Goal: Navigation & Orientation: Find specific page/section

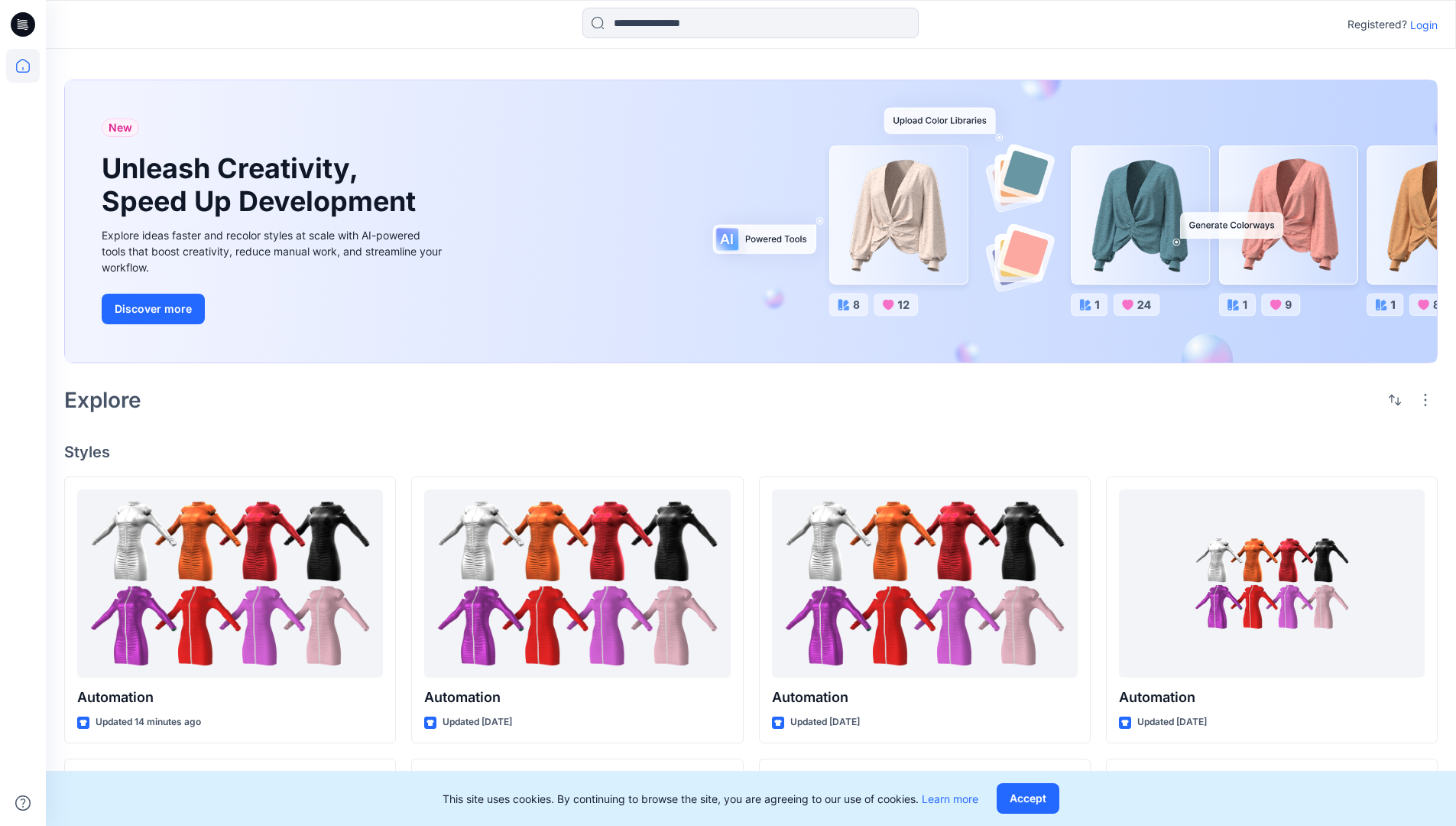
click at [1420, 24] on p "Login" at bounding box center [1423, 24] width 28 height 16
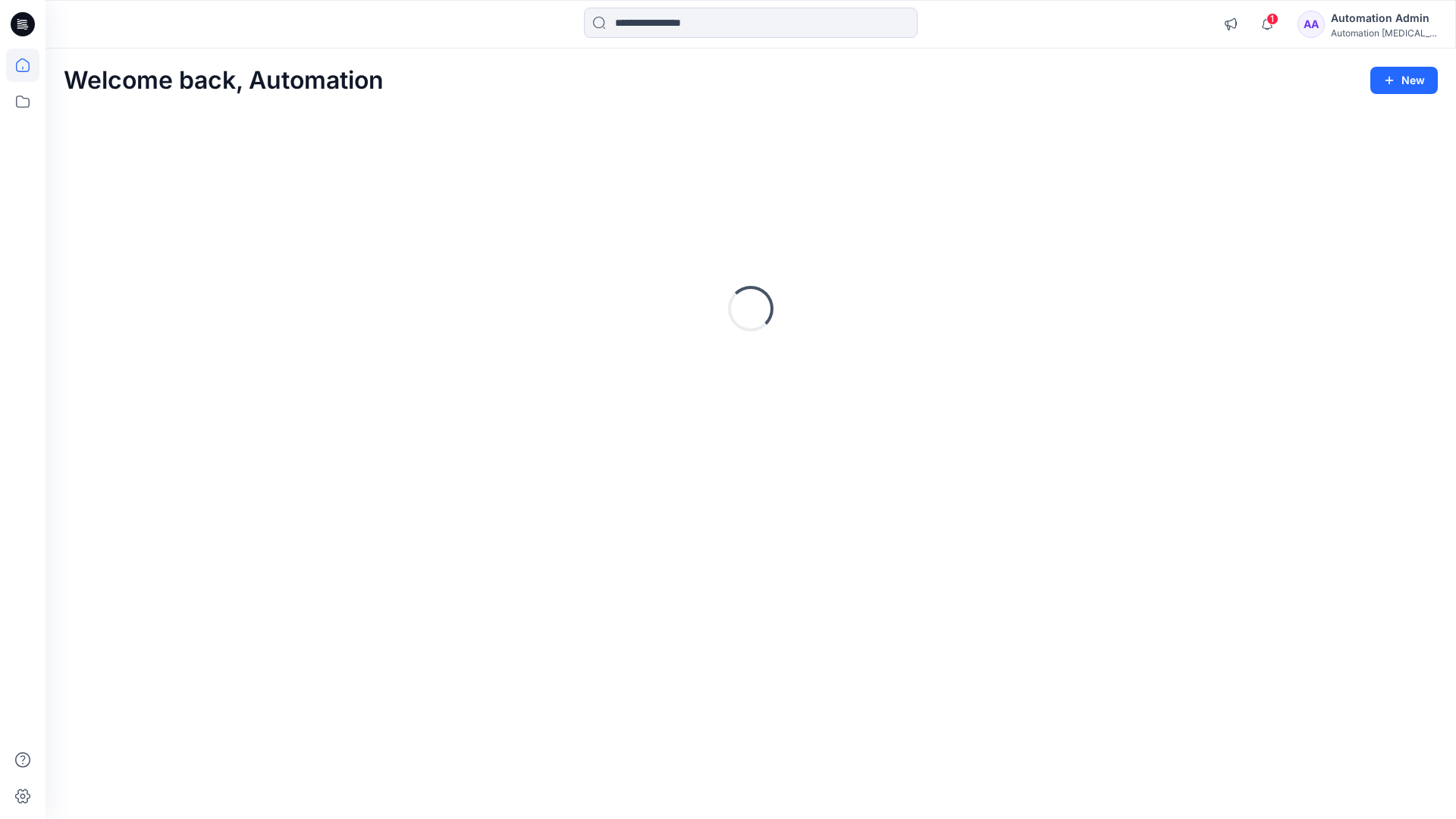
click at [29, 65] on icon at bounding box center [23, 65] width 13 height 13
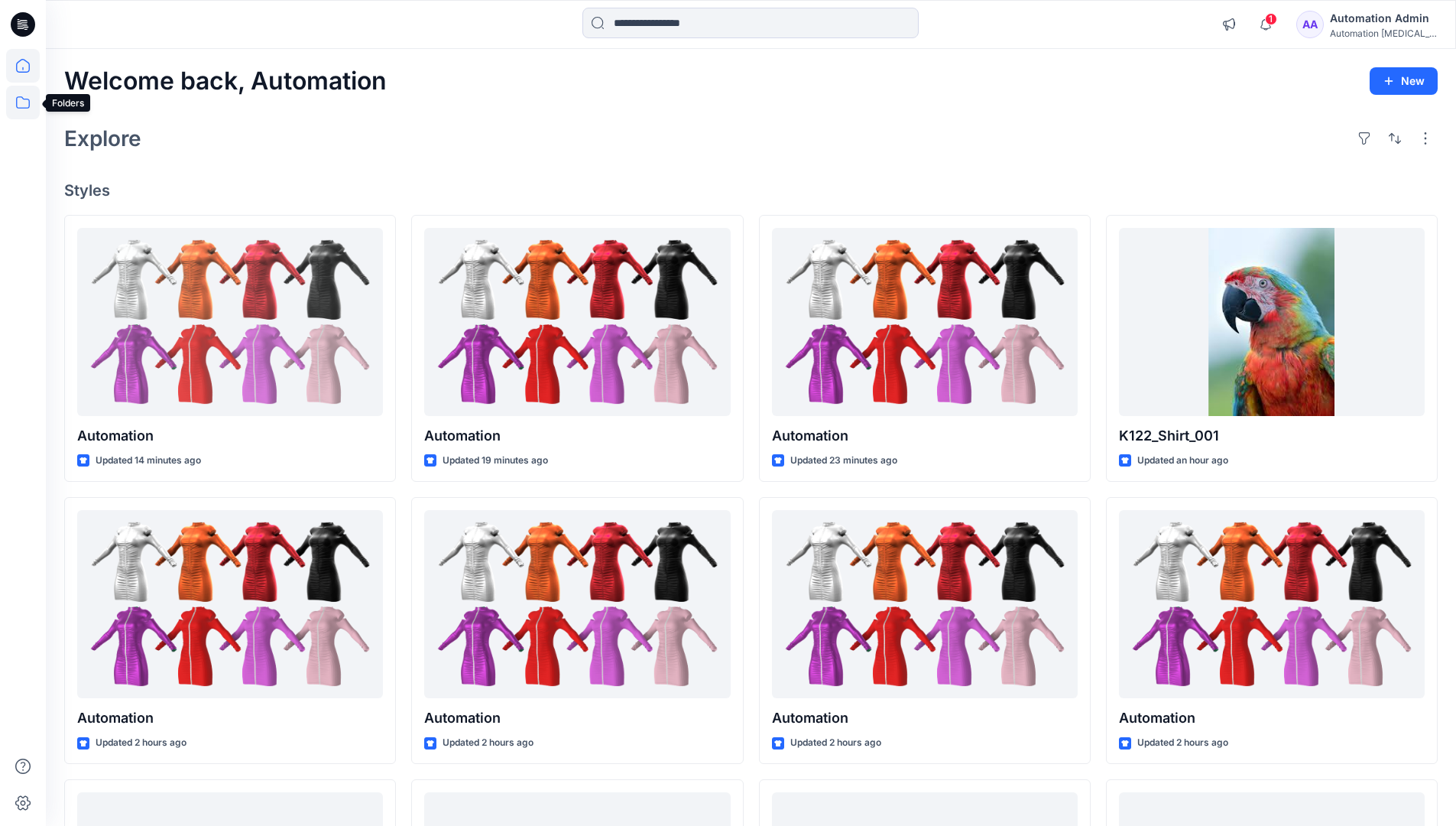
click at [24, 99] on icon at bounding box center [23, 102] width 13 height 13
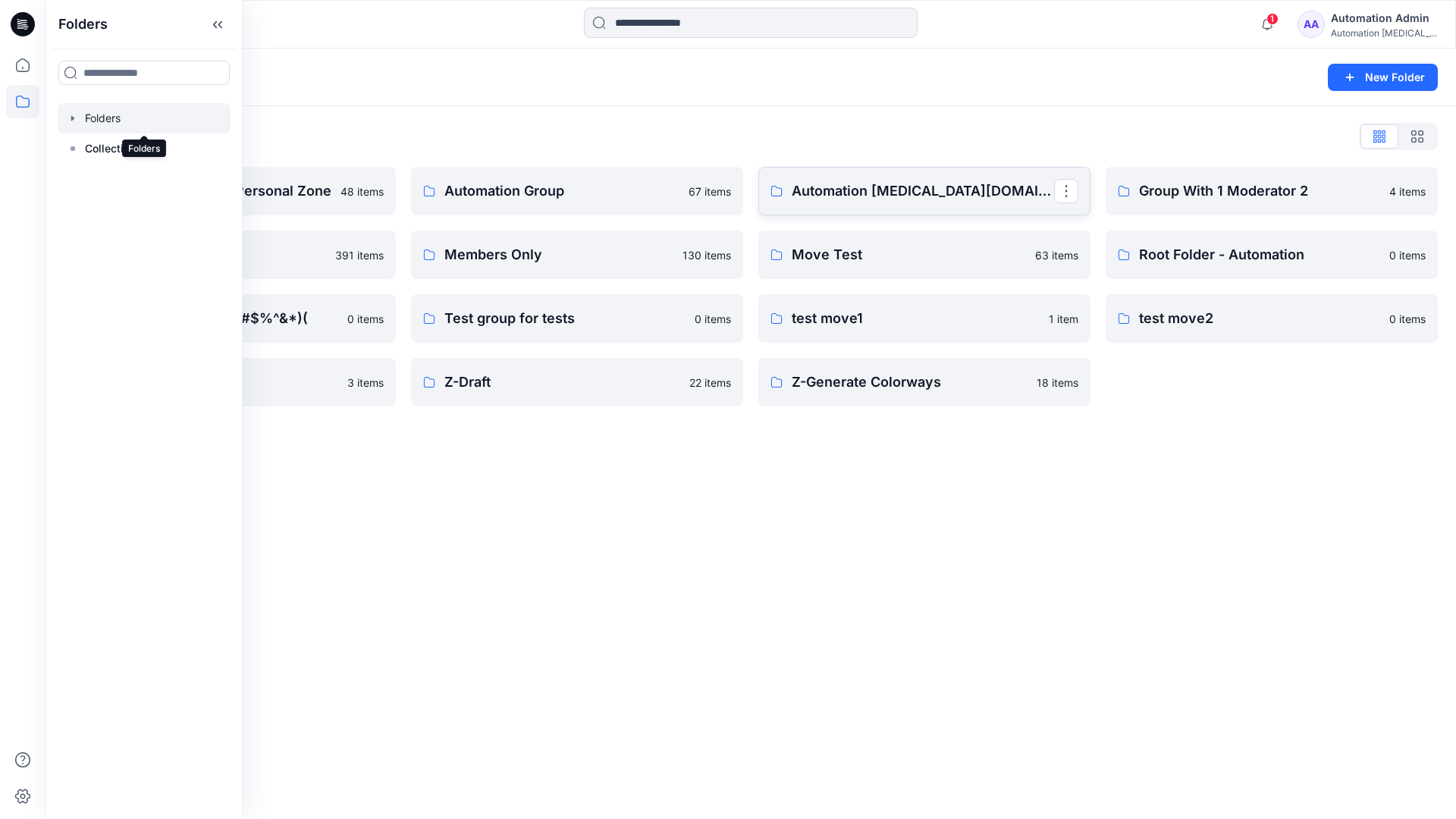
click at [870, 198] on p "Automation [MEDICAL_DATA][DOMAIN_NAME]" at bounding box center [923, 190] width 262 height 21
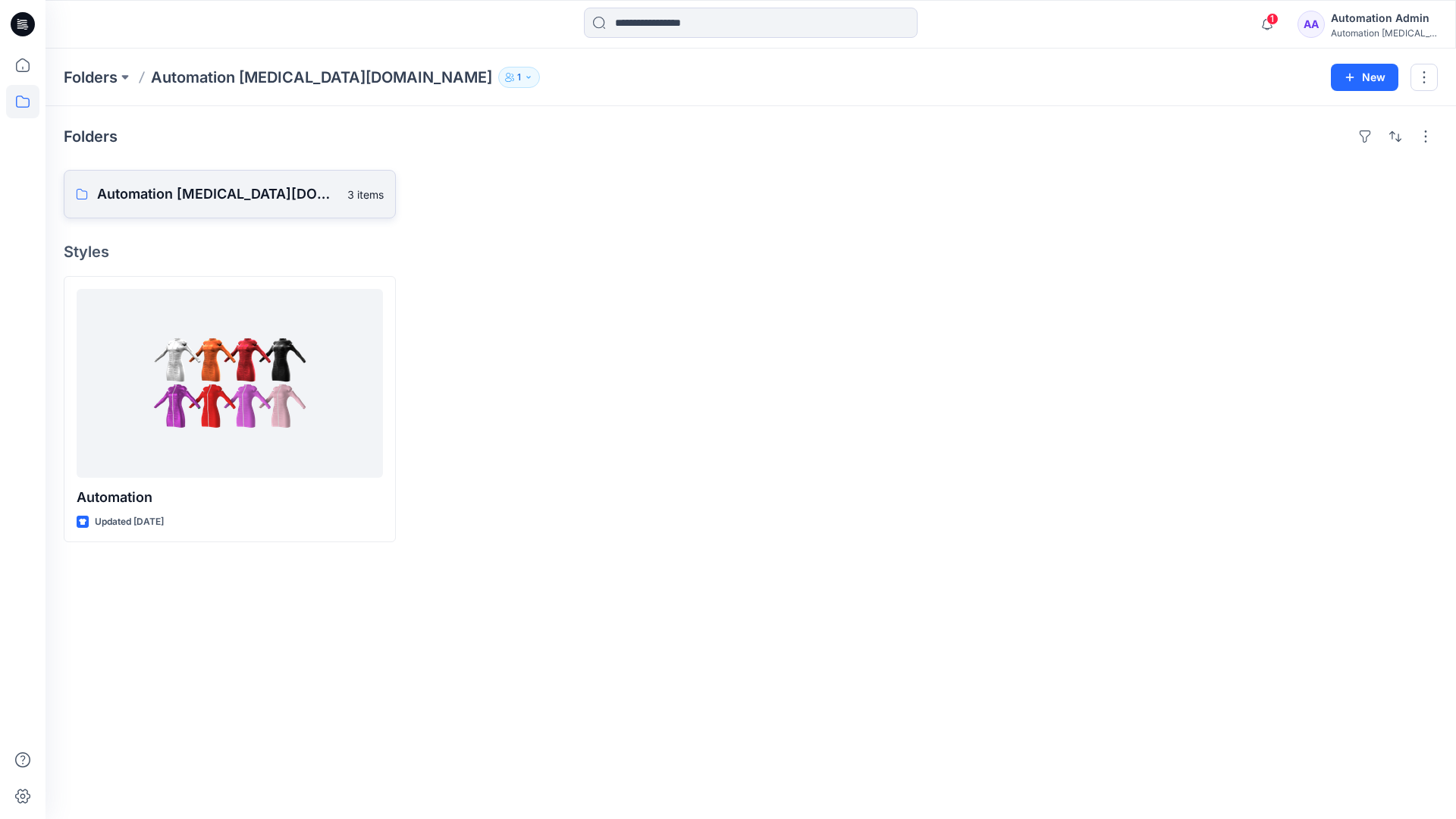
click at [214, 200] on p "Automation [MEDICAL_DATA][DOMAIN_NAME] Board" at bounding box center [217, 194] width 241 height 21
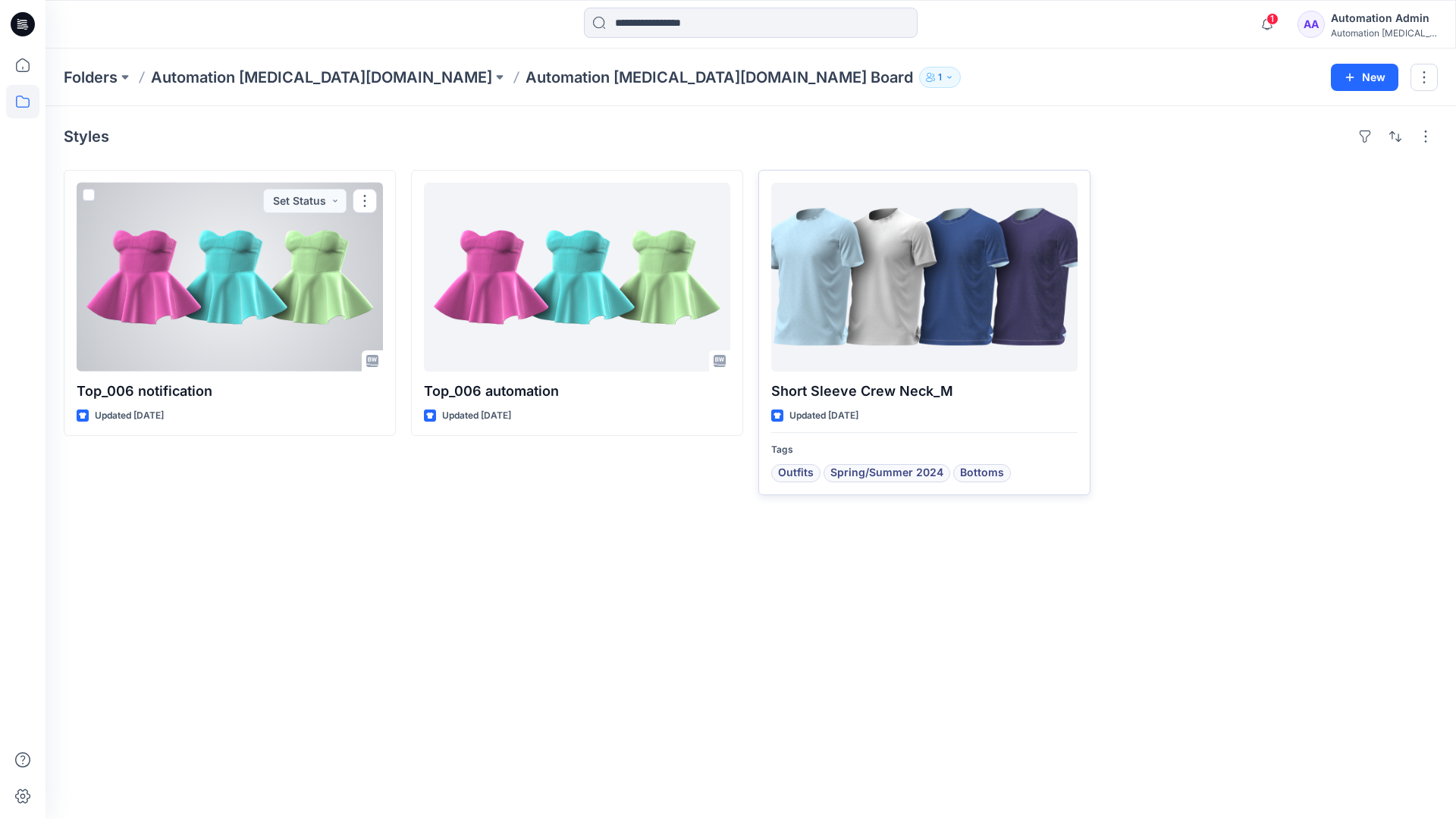
click at [868, 291] on div at bounding box center [924, 277] width 307 height 189
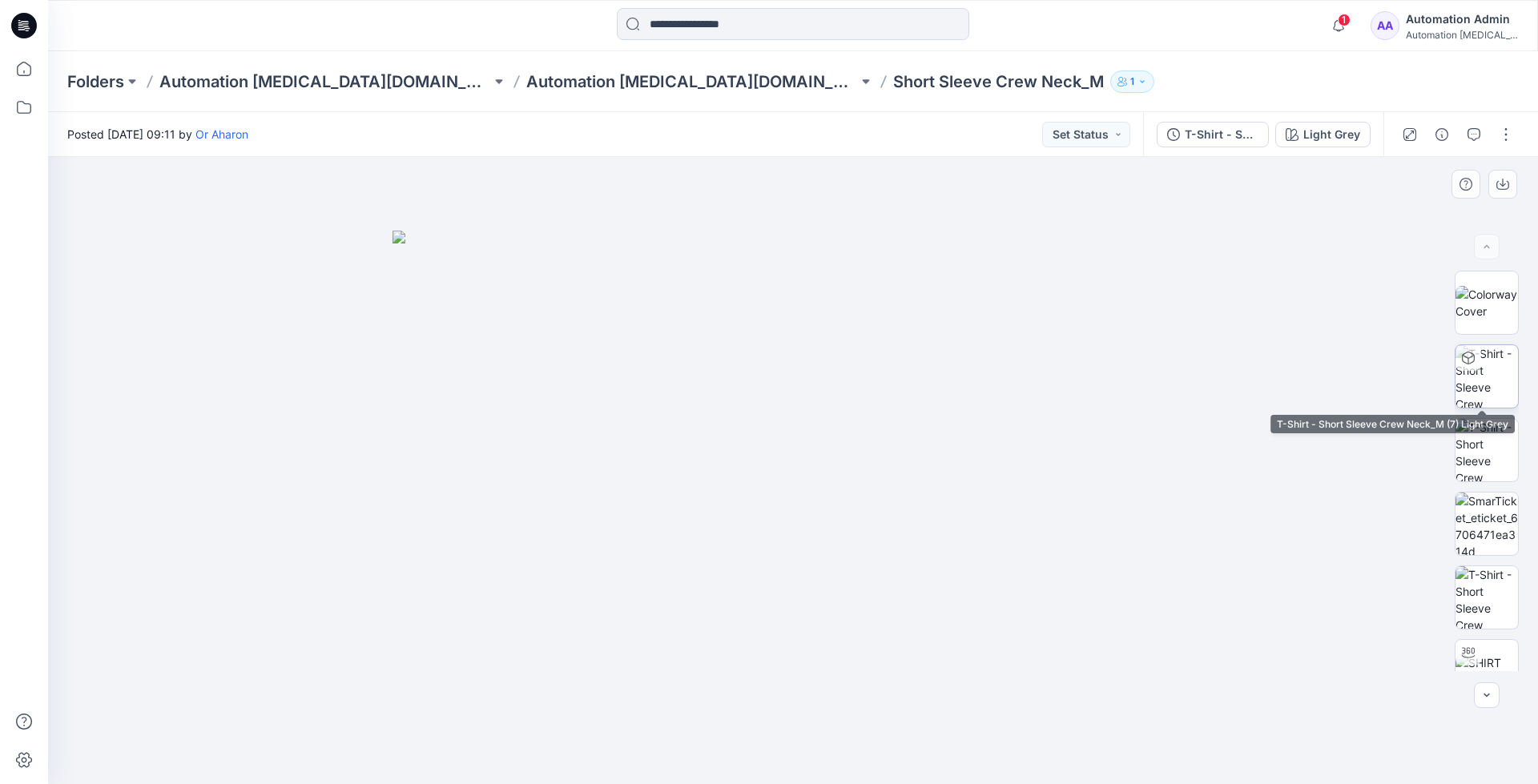
click at [1484, 379] on img at bounding box center [1487, 376] width 63 height 63
